Goal: Use online tool/utility

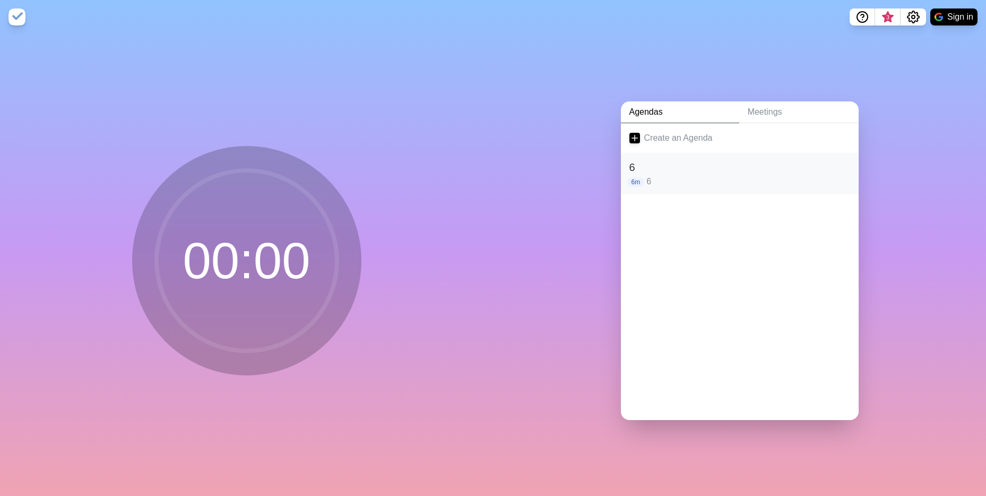
click at [672, 170] on h2 "6" at bounding box center [740, 167] width 221 height 16
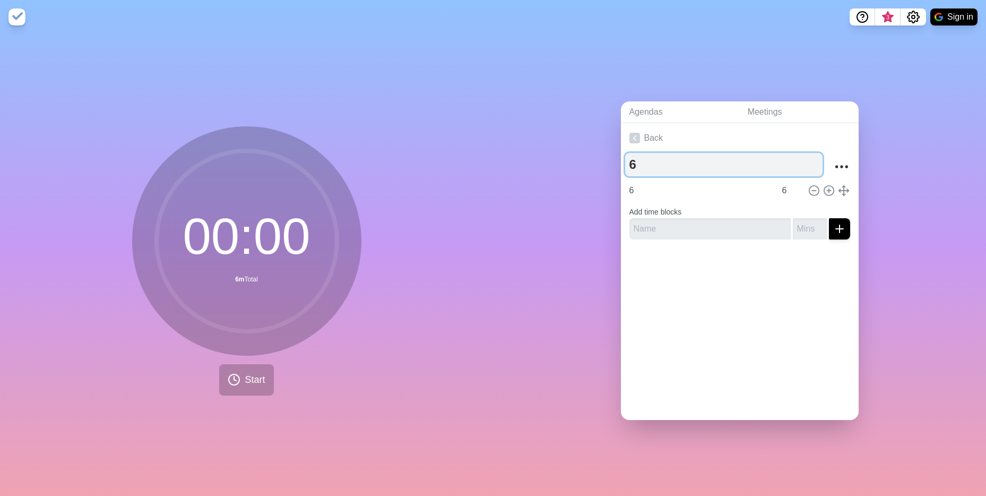
click at [662, 163] on textarea "6" at bounding box center [724, 164] width 198 height 23
type textarea "15"
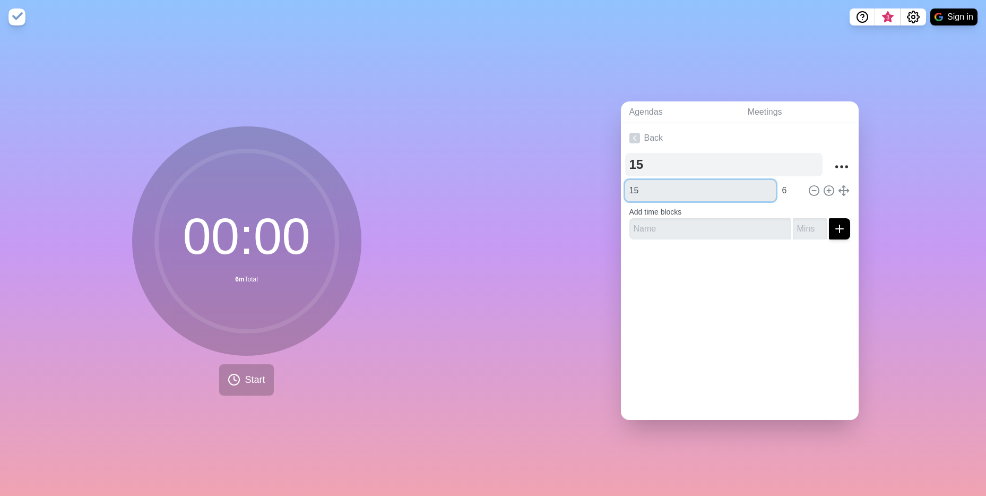
type input "15"
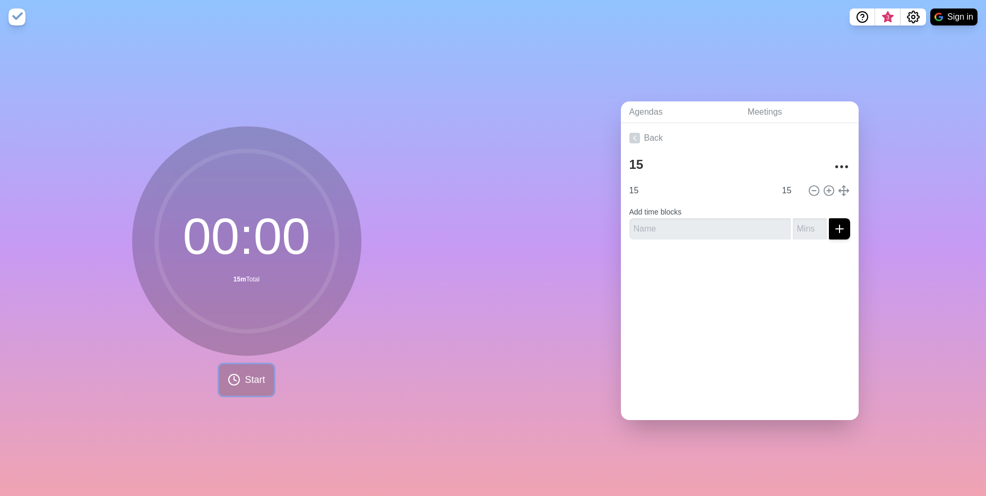
click at [235, 384] on button "Start" at bounding box center [246, 379] width 54 height 31
